Goal: Communication & Community: Answer question/provide support

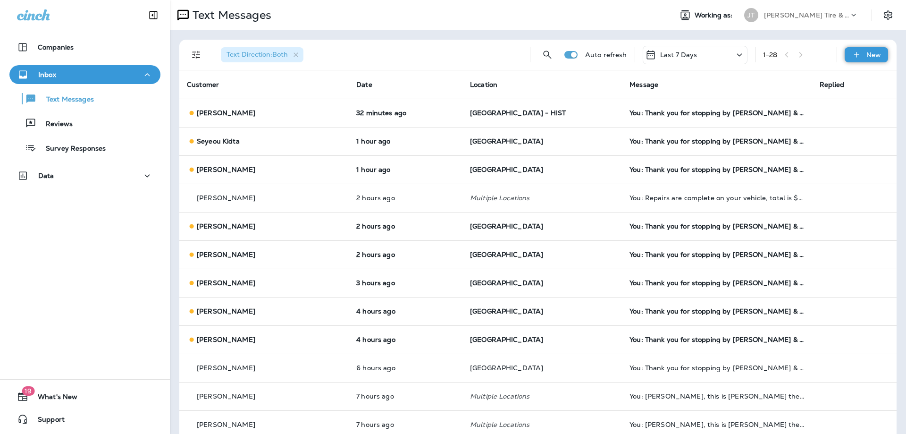
click at [873, 54] on p "New" at bounding box center [873, 55] width 15 height 8
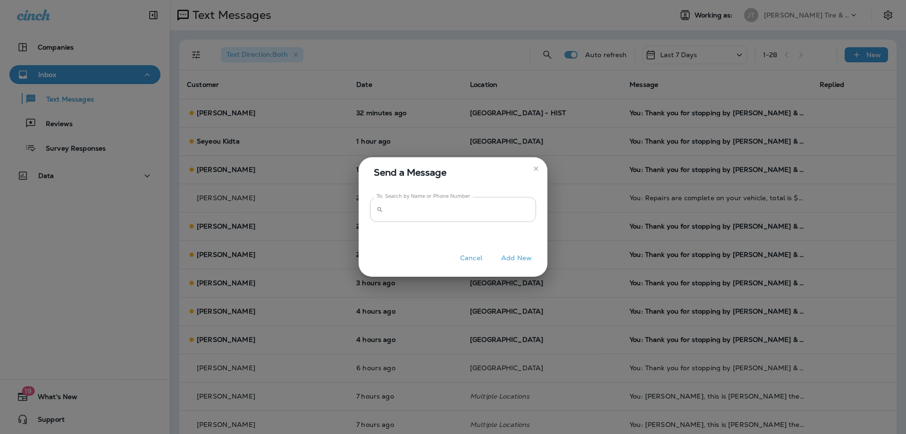
click at [442, 207] on input "To: Search by Name or Phone Number" at bounding box center [461, 209] width 149 height 25
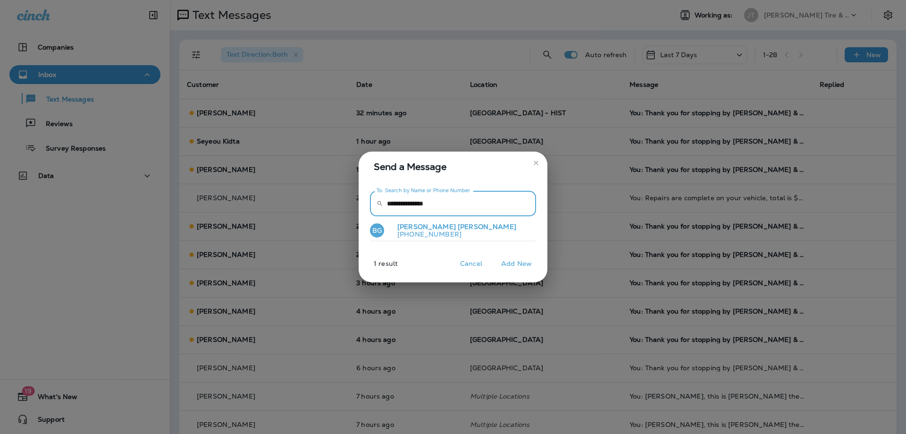
type input "**********"
click at [458, 228] on span "[PERSON_NAME]" at bounding box center [487, 226] width 59 height 8
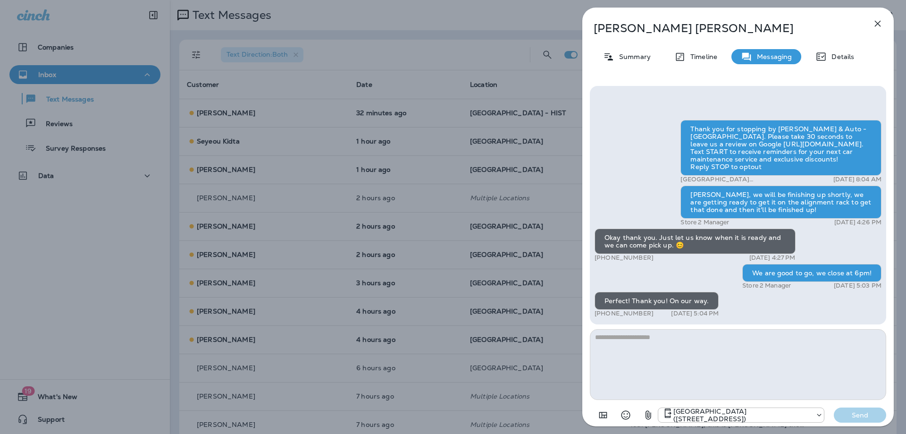
click at [693, 355] on textarea at bounding box center [738, 364] width 296 height 71
type textarea "*"
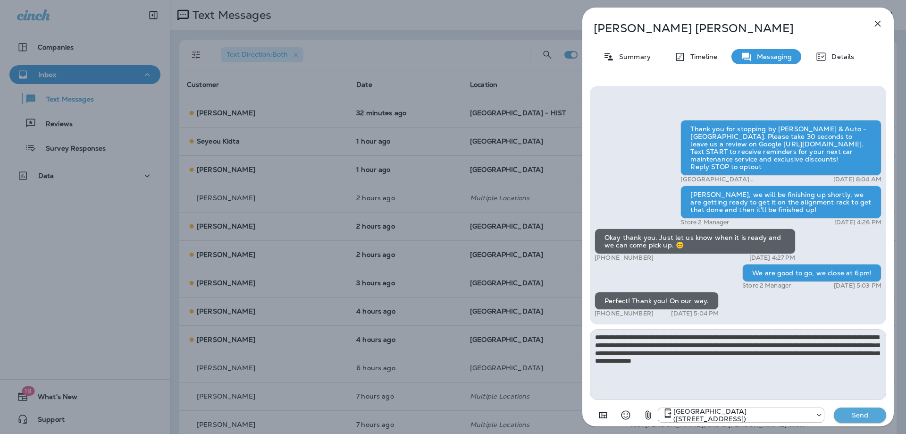
type textarea "**********"
click at [863, 415] on p "Send" at bounding box center [860, 415] width 40 height 8
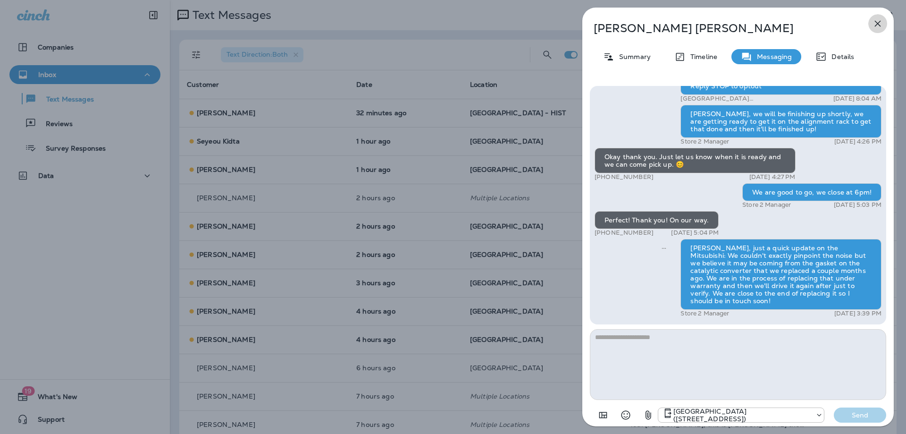
click at [878, 22] on icon "button" at bounding box center [877, 23] width 11 height 11
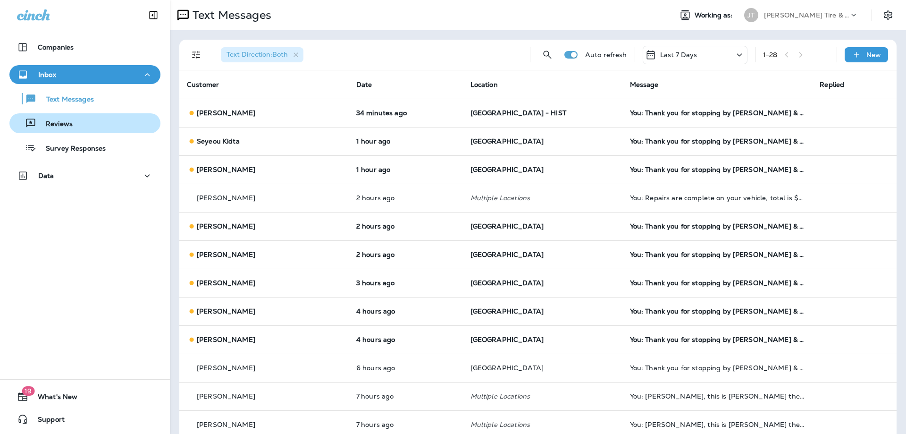
click at [72, 121] on p "Reviews" at bounding box center [54, 124] width 36 height 9
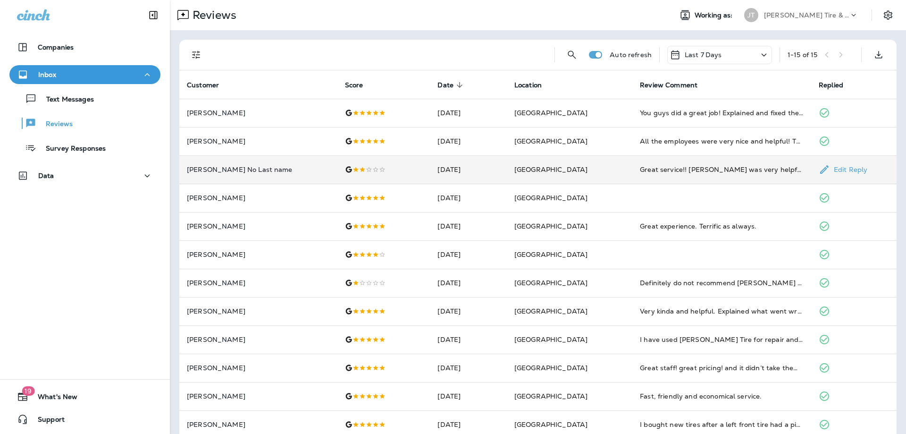
click at [596, 168] on td "[GEOGRAPHIC_DATA]" at bounding box center [570, 169] width 126 height 28
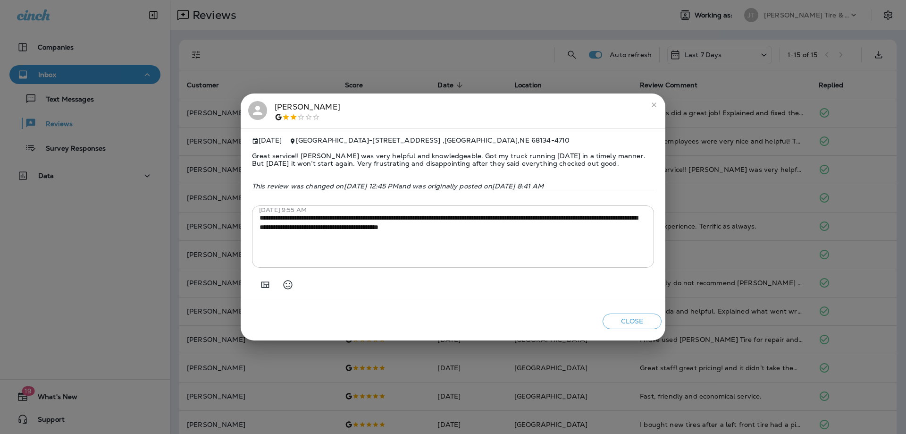
click at [654, 101] on icon "close" at bounding box center [654, 105] width 8 height 8
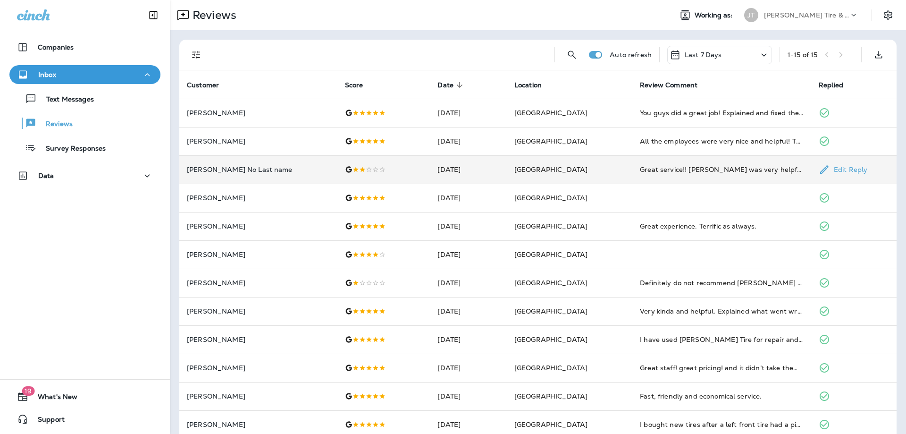
click at [377, 169] on div at bounding box center [384, 170] width 78 height 8
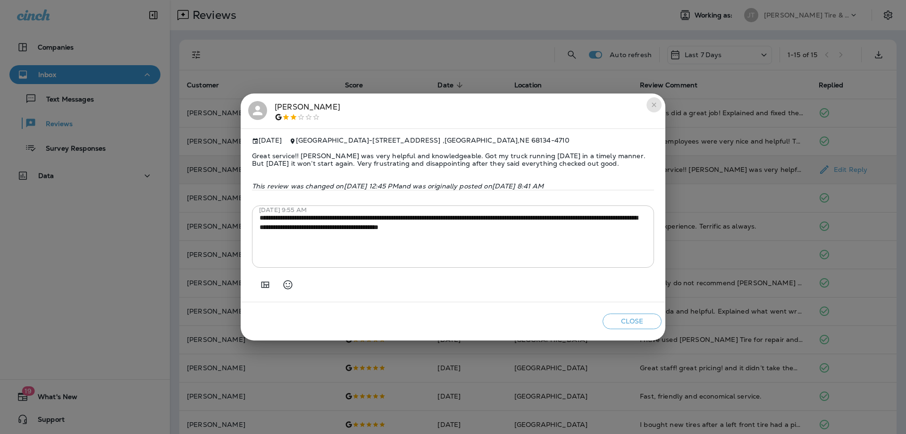
click at [654, 102] on icon "close" at bounding box center [654, 105] width 8 height 8
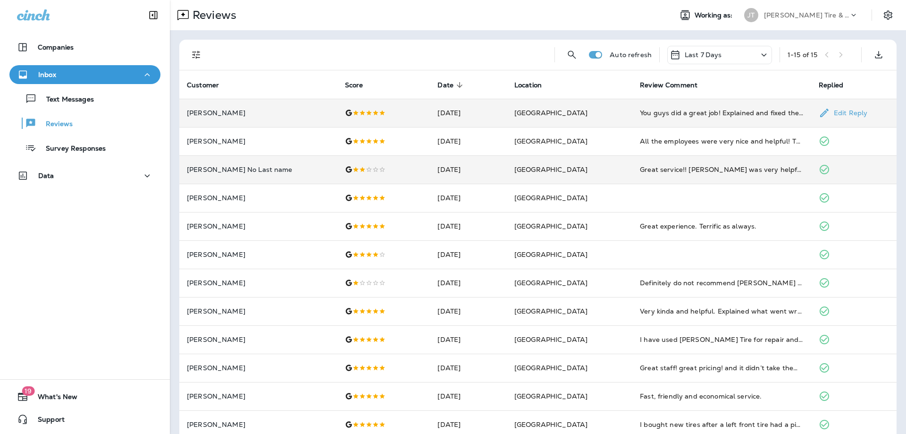
click at [482, 108] on td "[DATE]" at bounding box center [468, 113] width 76 height 28
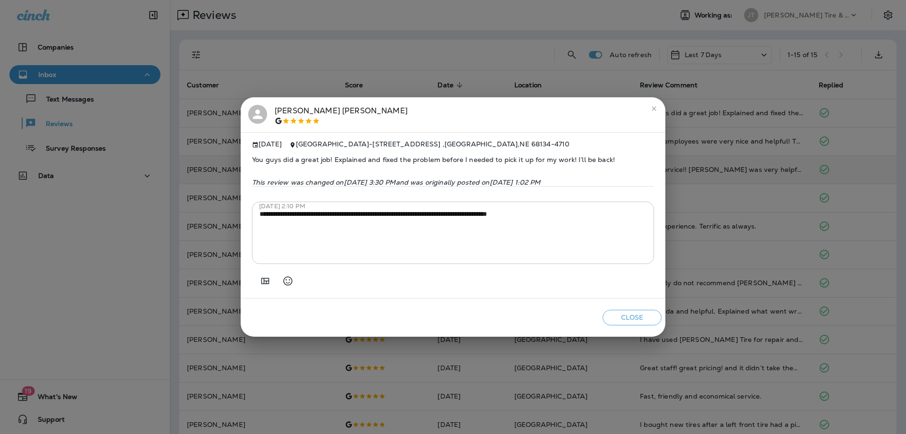
click at [656, 105] on icon "close" at bounding box center [654, 109] width 8 height 8
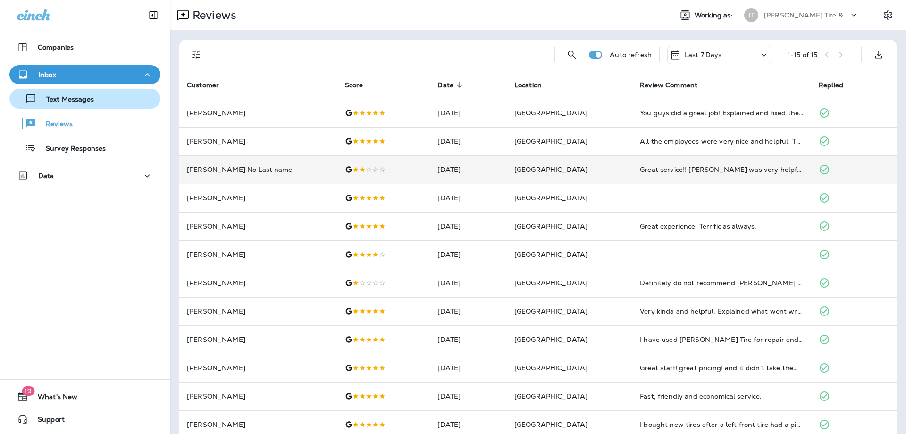
click at [105, 94] on div "Text Messages" at bounding box center [84, 99] width 143 height 14
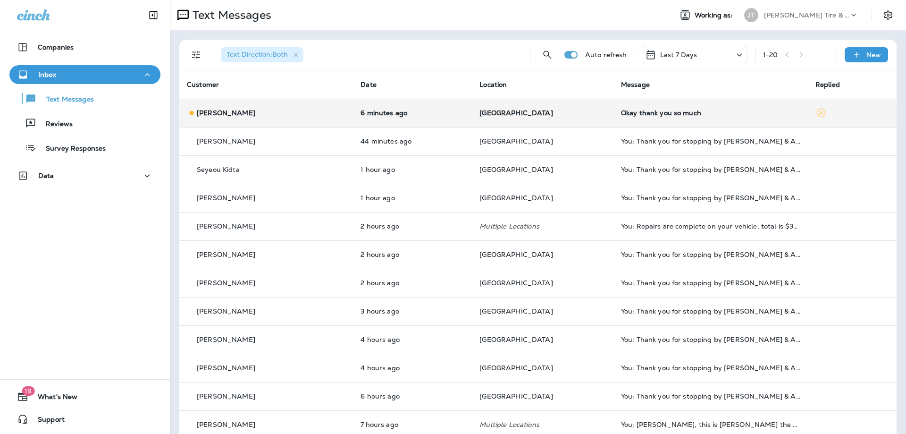
click at [302, 119] on td "[PERSON_NAME]" at bounding box center [266, 113] width 174 height 28
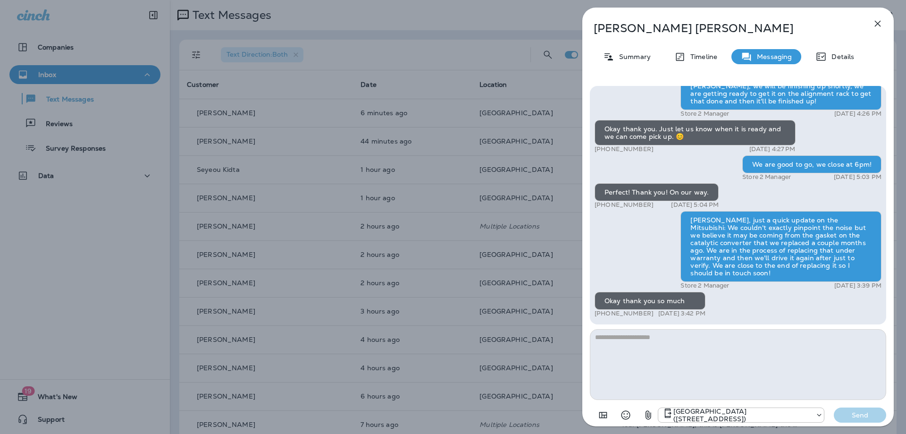
click at [880, 21] on icon "button" at bounding box center [878, 24] width 6 height 6
